Goal: Check status

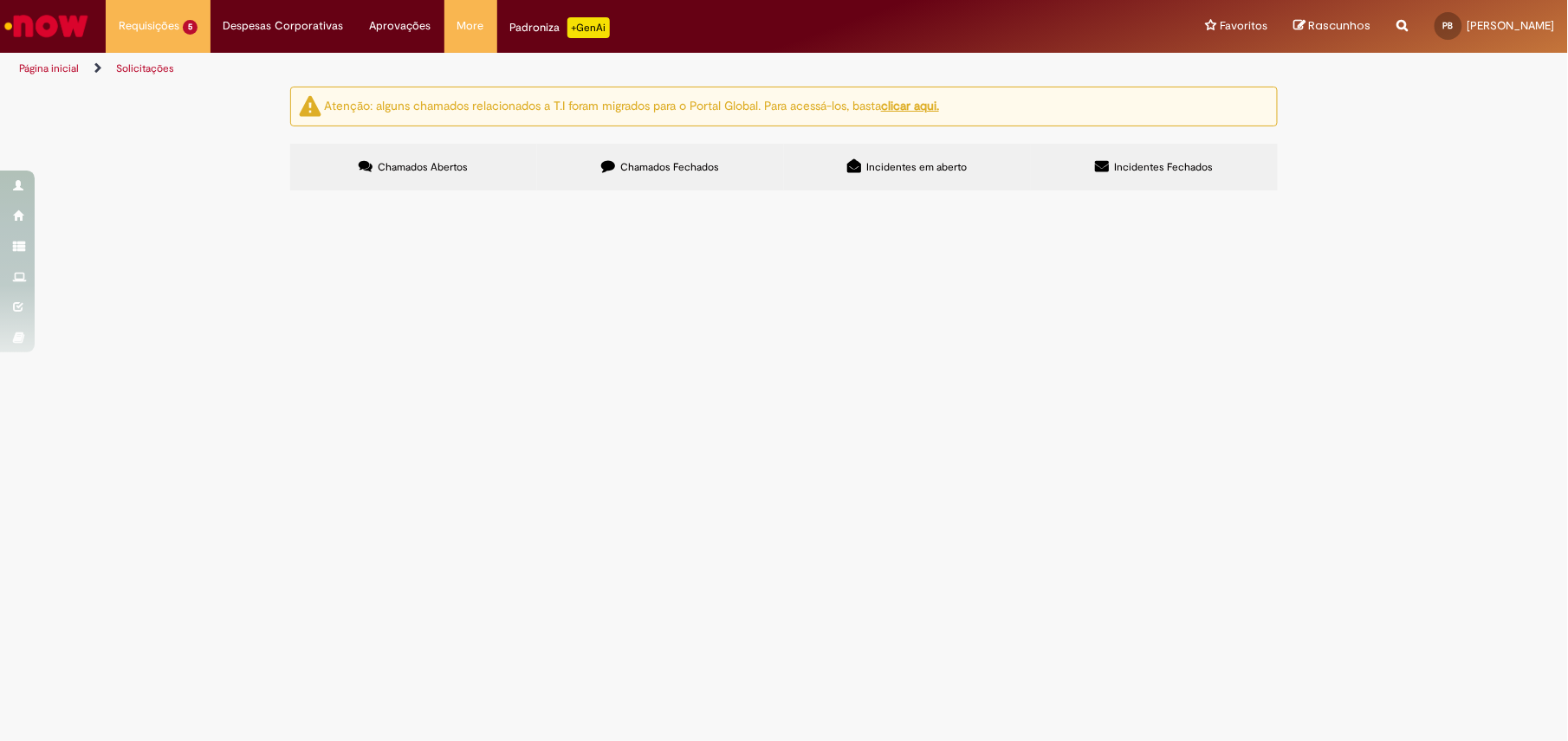
click at [0, 0] on span "Ajuste de Estoque MIGO e MR22" at bounding box center [0, 0] width 0 height 0
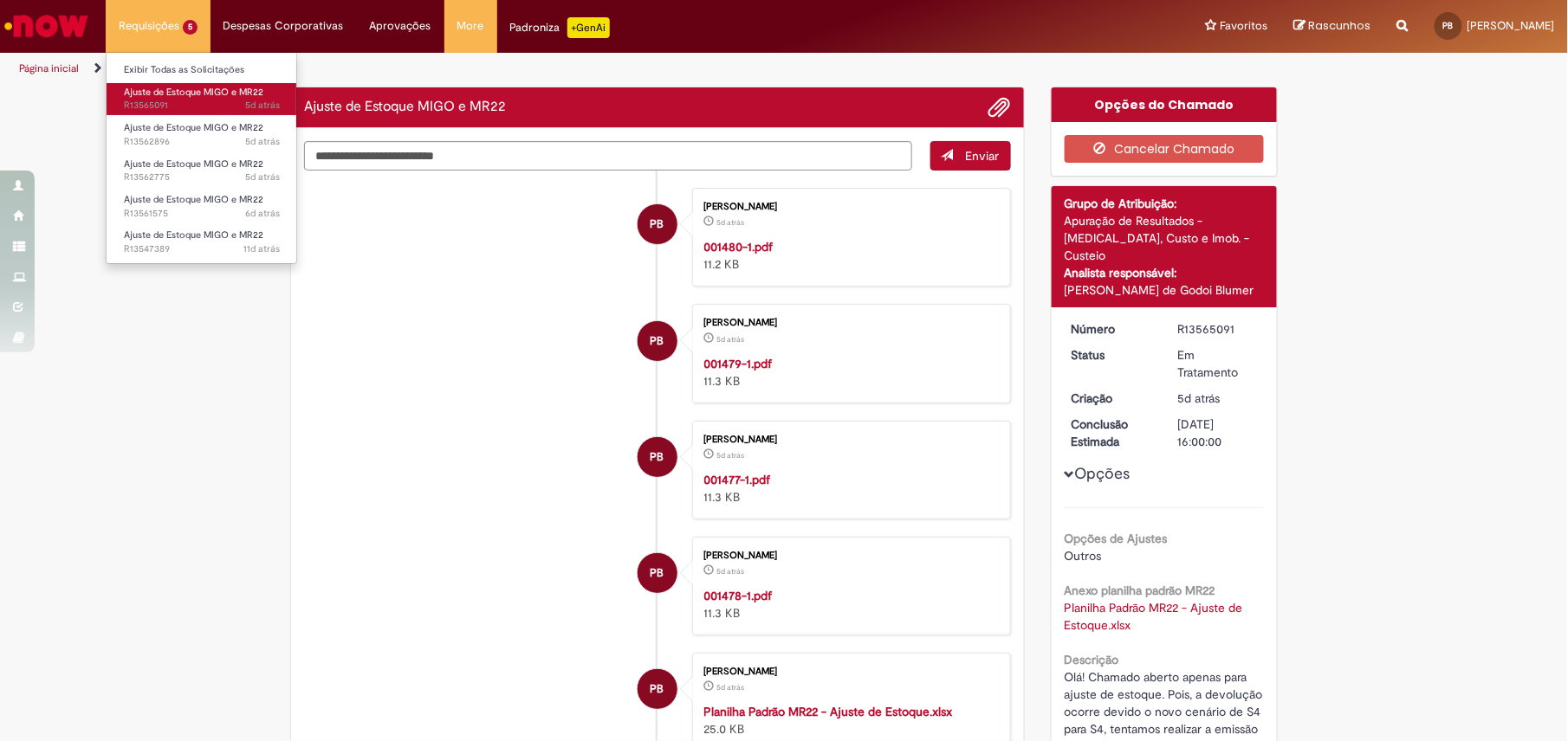
drag, startPoint x: 142, startPoint y: 22, endPoint x: 152, endPoint y: 91, distance: 69.7
click at [142, 30] on li "Requisições 5 Exibir Todas as Solicitações Ajuste de Estoque MIGO e MR22 5d atr…" at bounding box center [158, 26] width 105 height 52
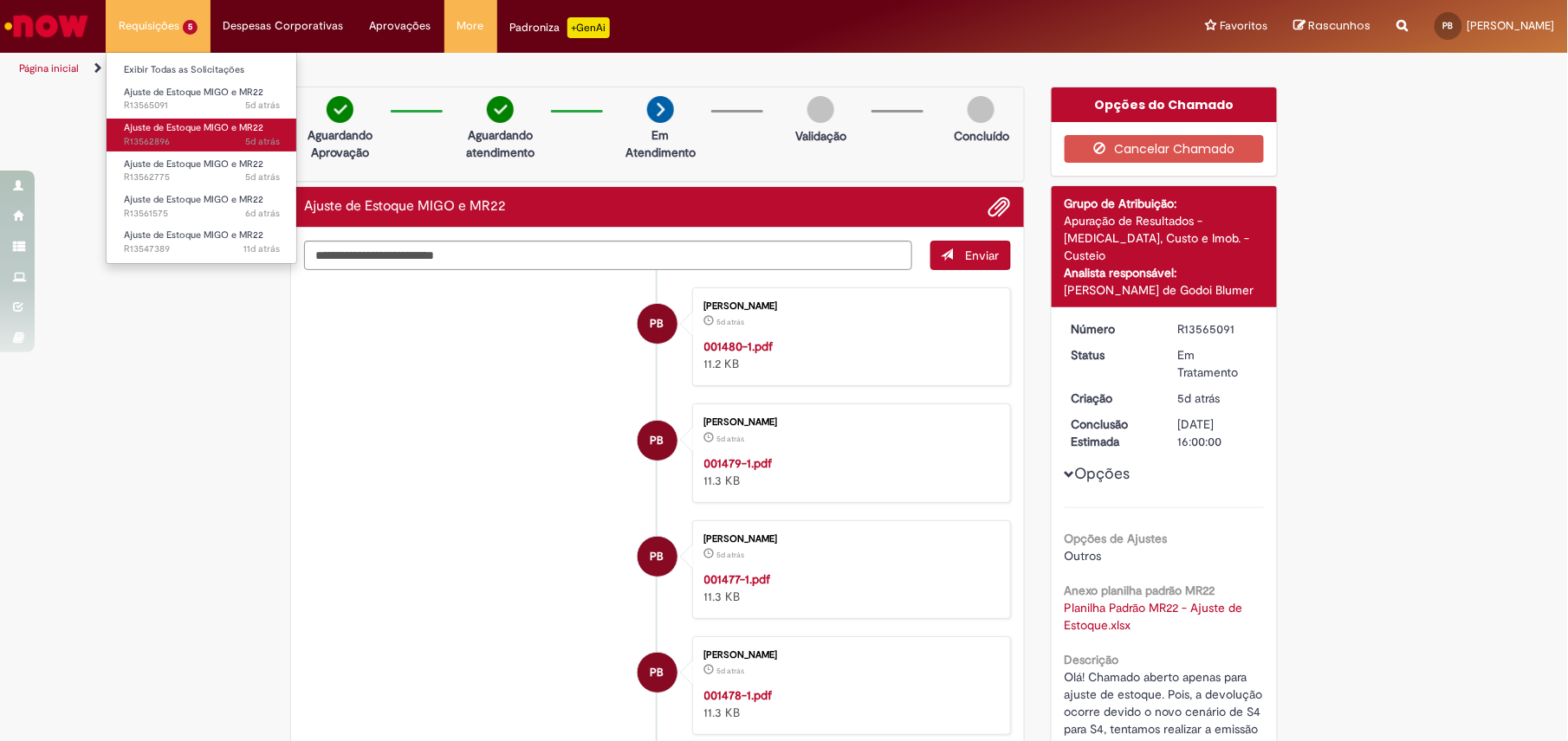
click at [170, 133] on span "Ajuste de Estoque MIGO e MR22" at bounding box center [193, 127] width 140 height 13
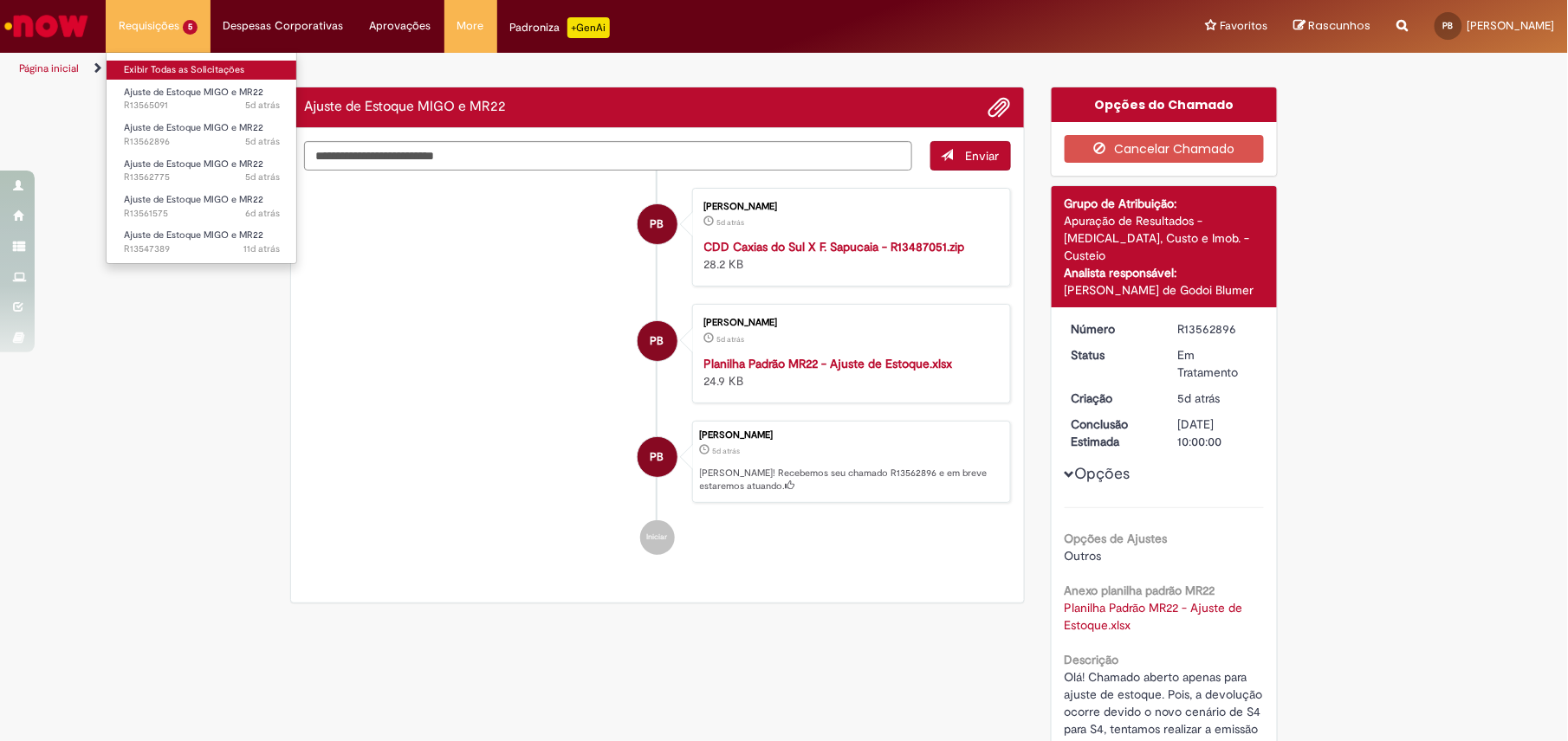
click at [201, 73] on link "Exibir Todas as Solicitações" at bounding box center [201, 70] width 191 height 19
